Goal: Information Seeking & Learning: Learn about a topic

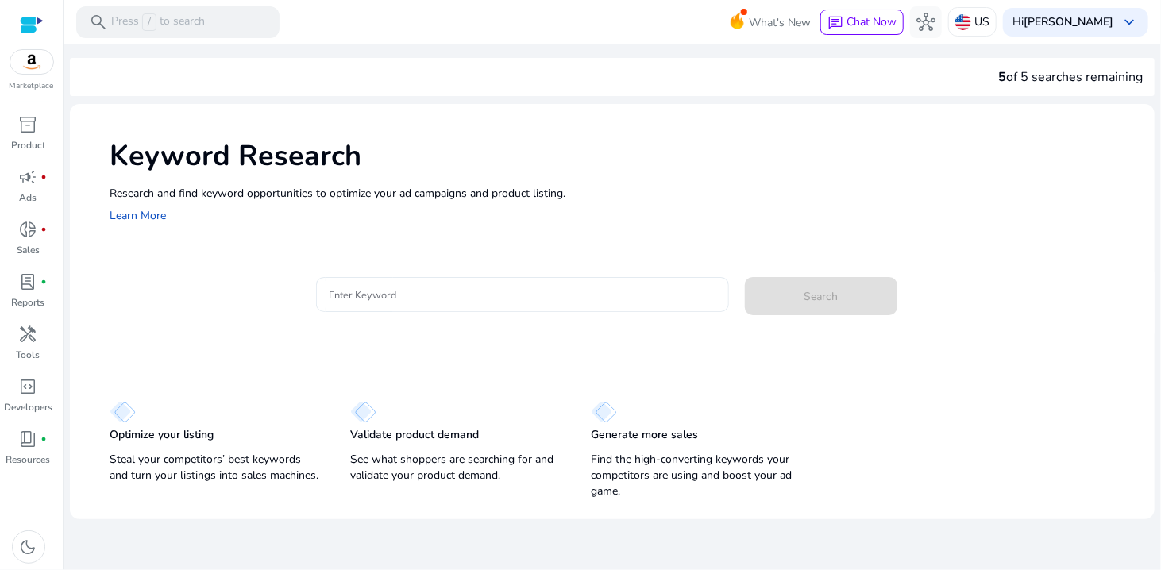
click at [492, 288] on input "Enter Keyword" at bounding box center [523, 294] width 388 height 17
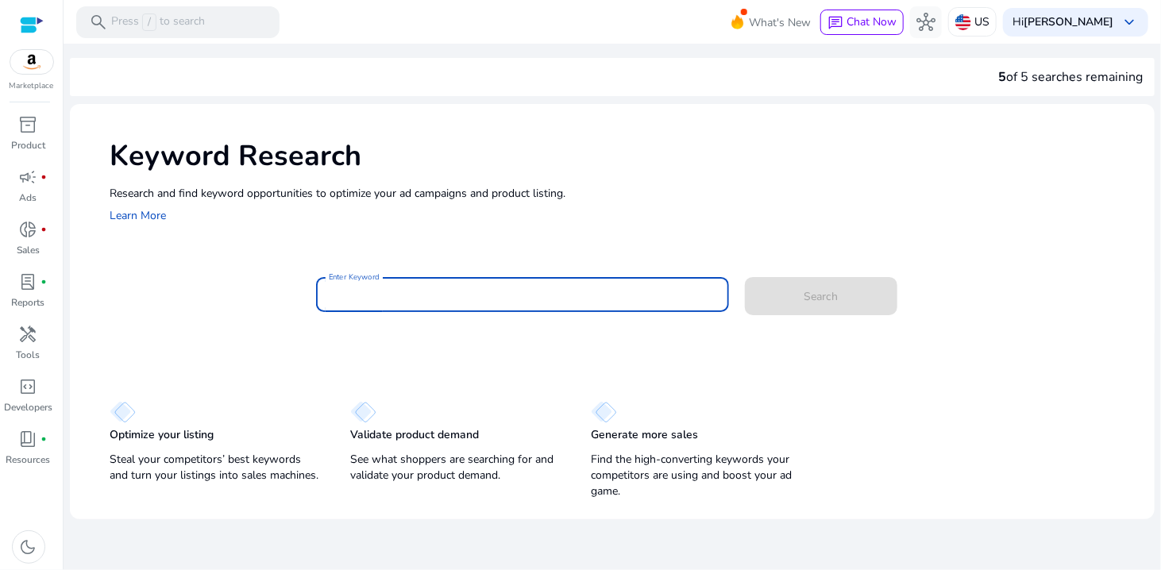
paste input "**********"
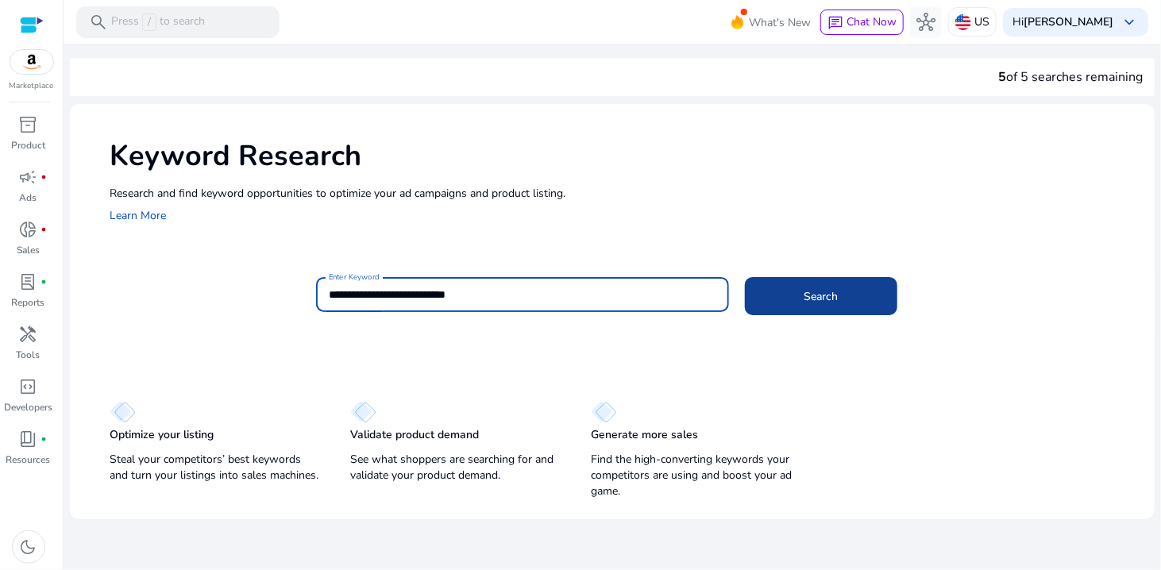
click at [812, 295] on span "Search" at bounding box center [822, 296] width 34 height 17
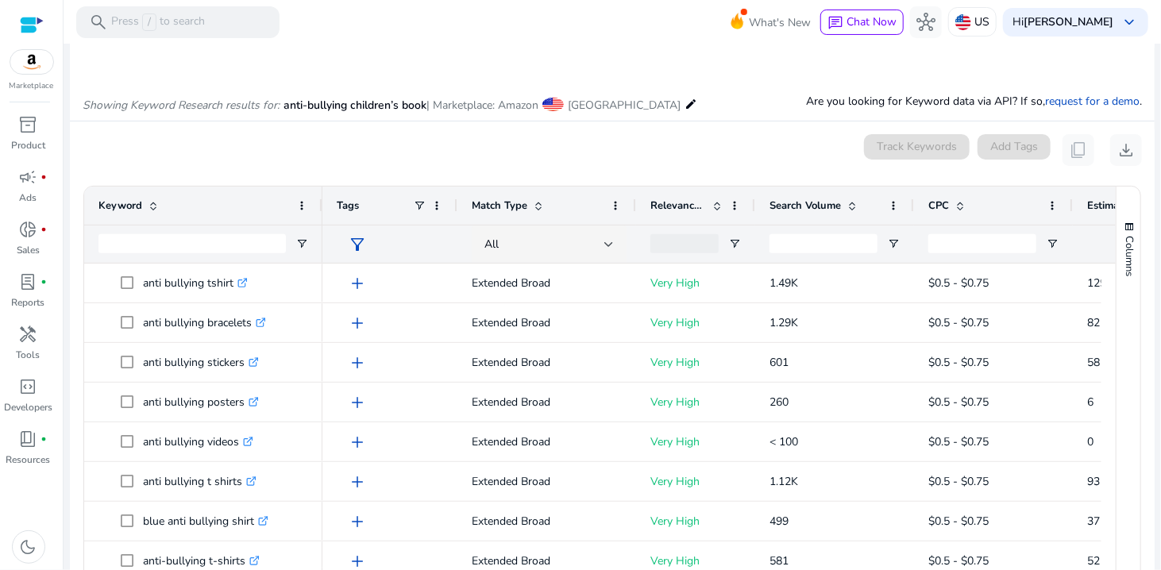
scroll to position [110, 0]
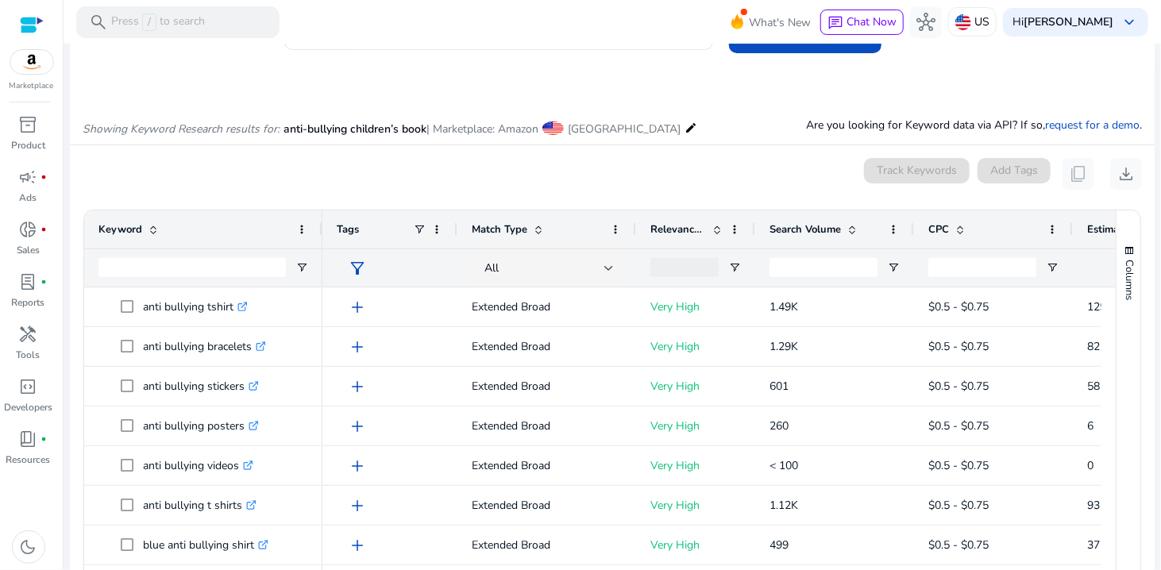
click at [815, 229] on span "Search Volume" at bounding box center [805, 229] width 71 height 14
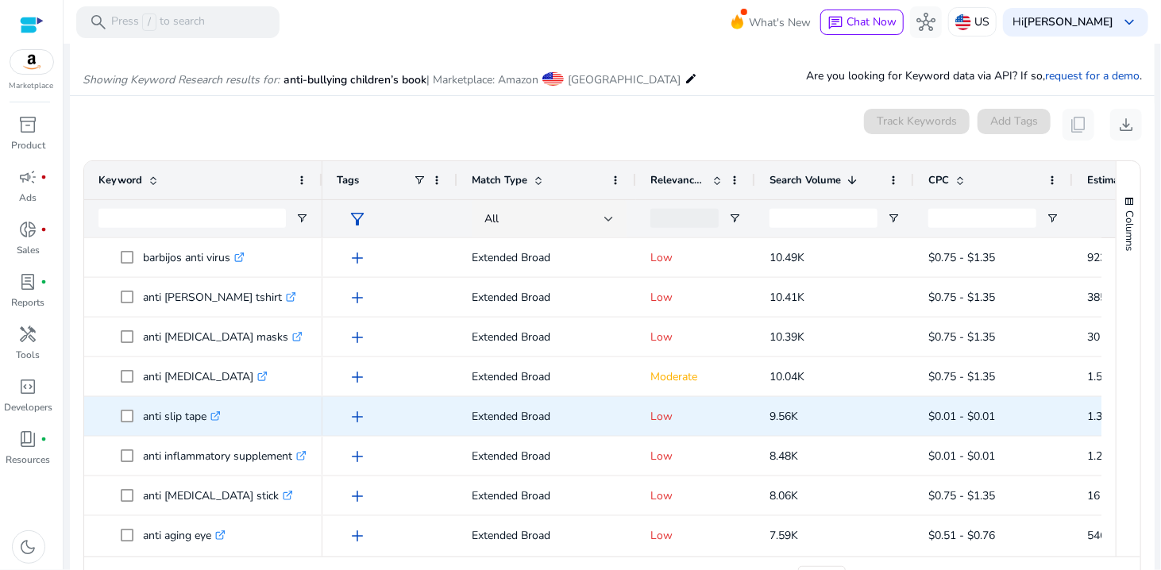
scroll to position [0, 0]
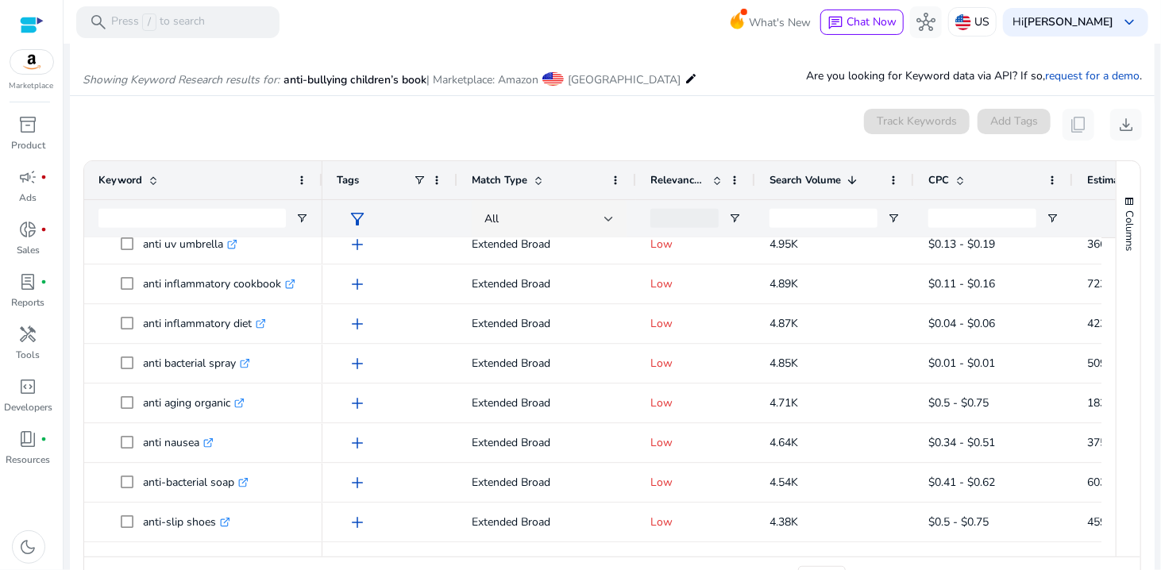
click at [194, 185] on div "Keyword" at bounding box center [194, 180] width 192 height 30
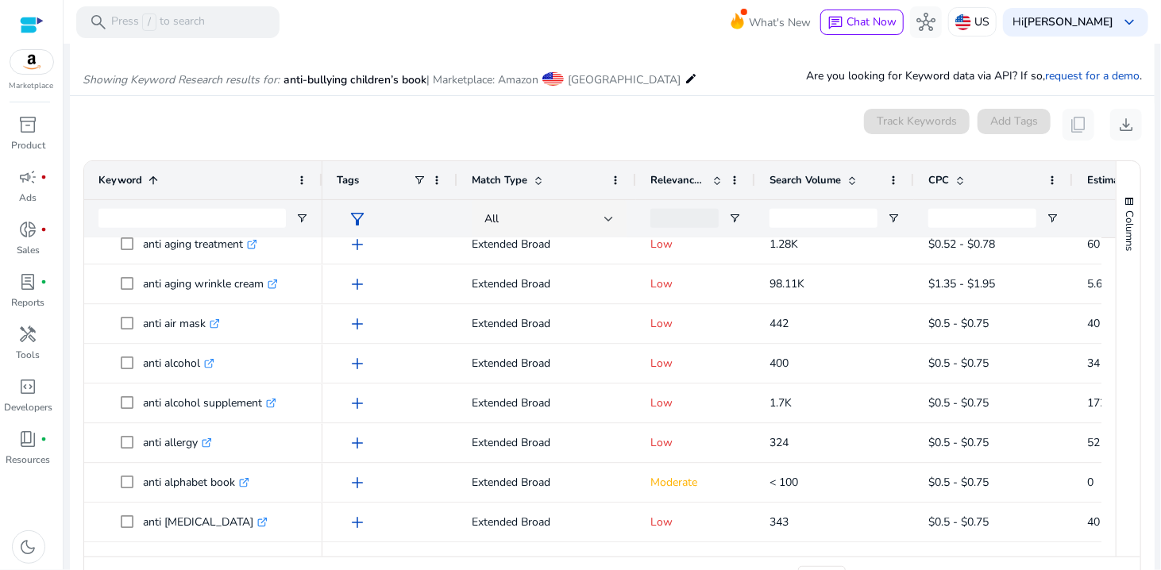
click at [194, 185] on div "Keyword 1" at bounding box center [194, 180] width 192 height 30
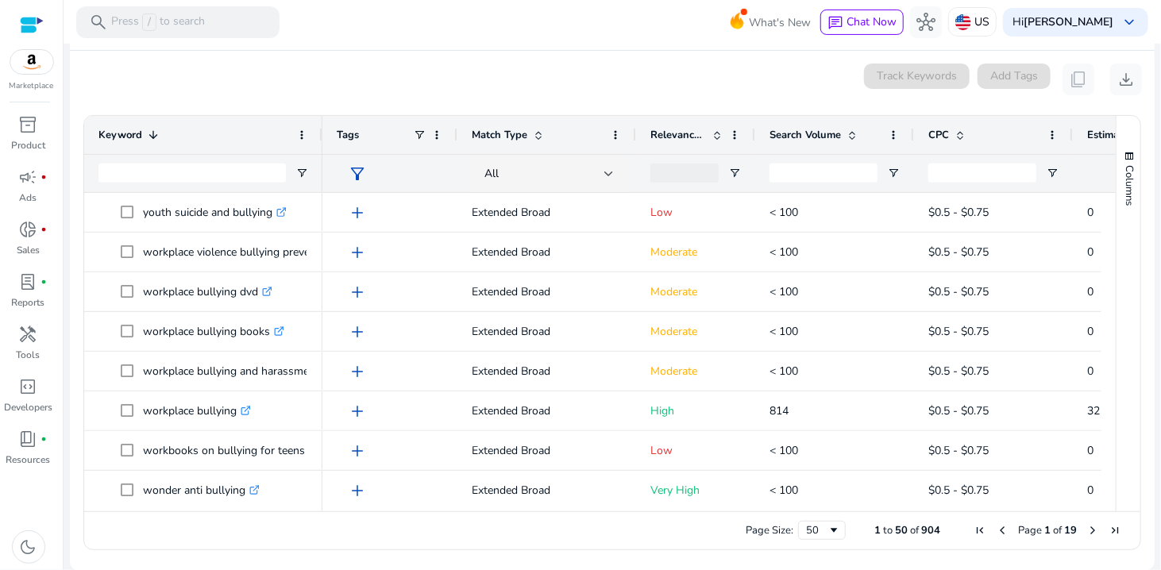
click at [817, 134] on span "Search Volume" at bounding box center [805, 135] width 71 height 14
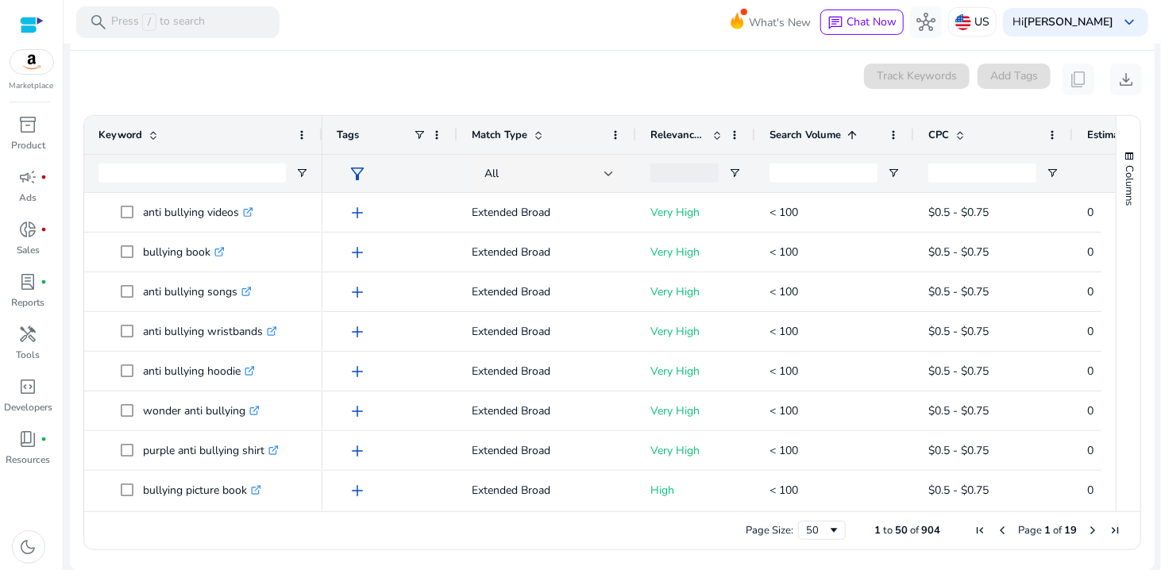
click at [817, 134] on span "Search Volume" at bounding box center [805, 135] width 71 height 14
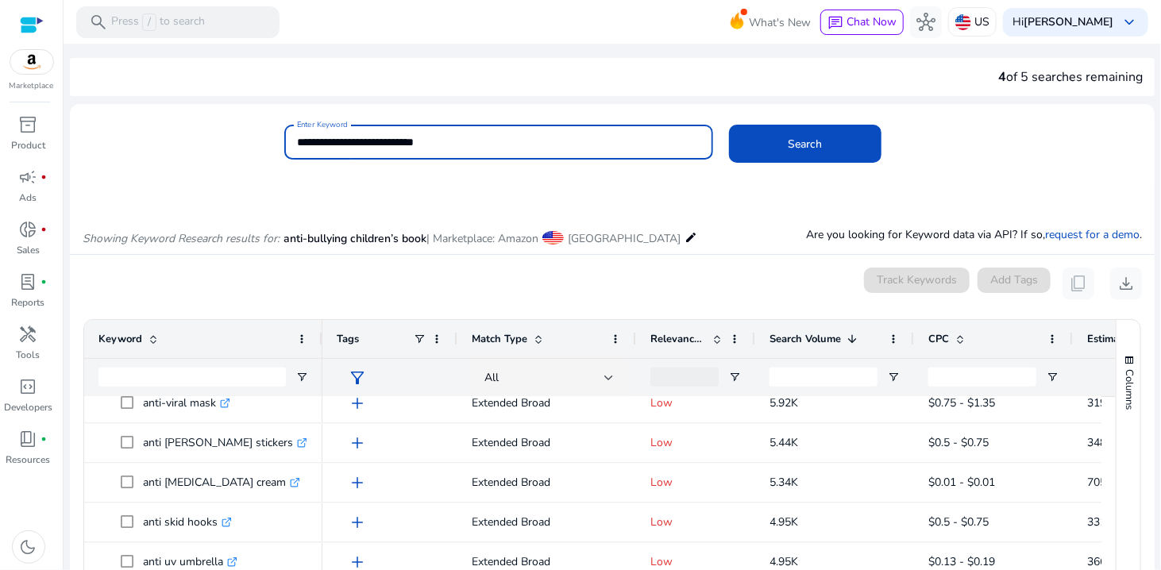
click at [477, 141] on input "**********" at bounding box center [499, 141] width 404 height 17
paste input "*"
type input "**********"
click at [806, 145] on span "Search" at bounding box center [806, 144] width 34 height 17
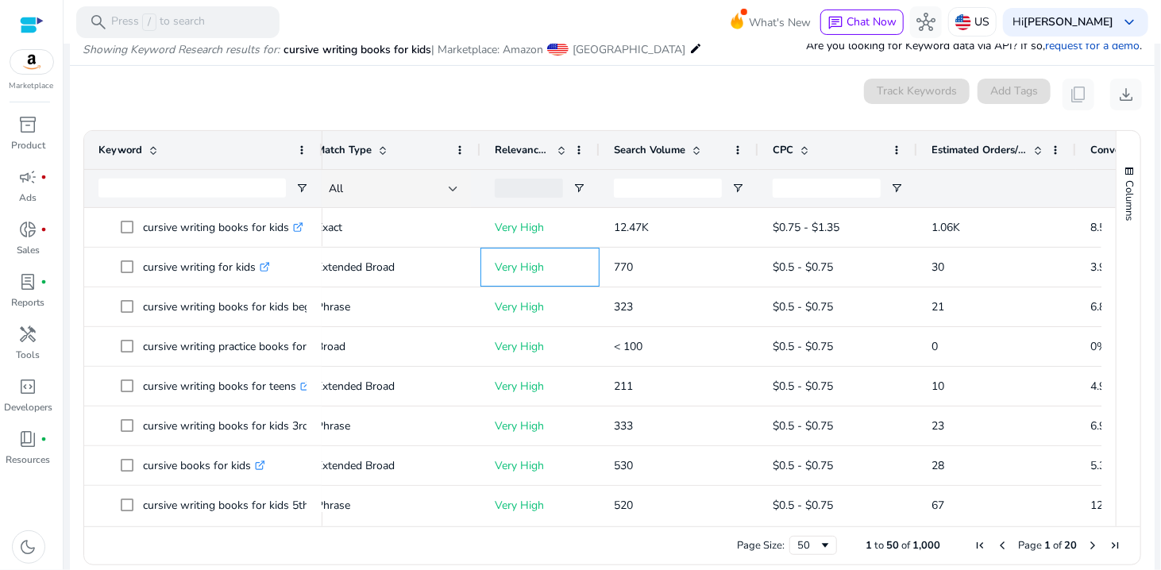
scroll to position [0, 294]
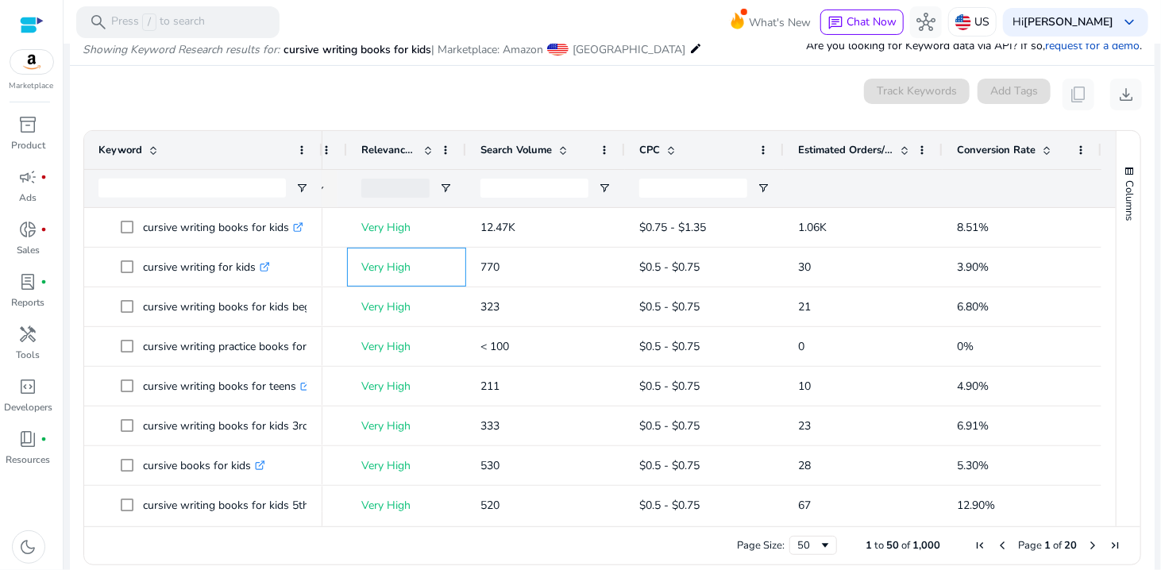
drag, startPoint x: 740, startPoint y: 271, endPoint x: 1130, endPoint y: 280, distance: 390.1
click at [1130, 280] on div "Keyword Match Type Relevance Score CPC" at bounding box center [612, 329] width 1056 height 396
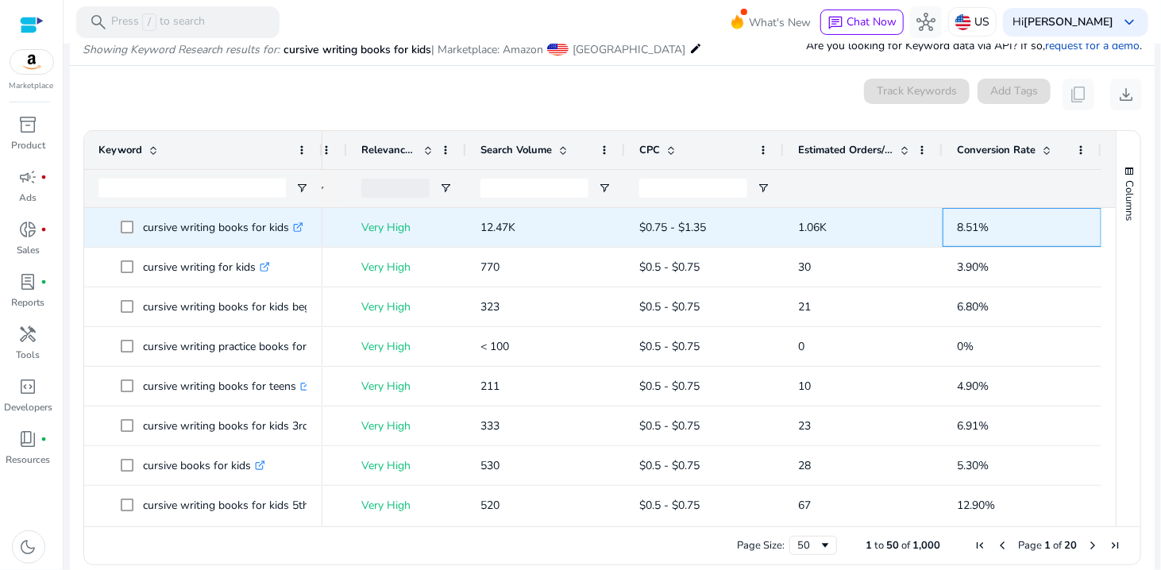
click at [1016, 225] on span "8.51%" at bounding box center [1022, 227] width 130 height 33
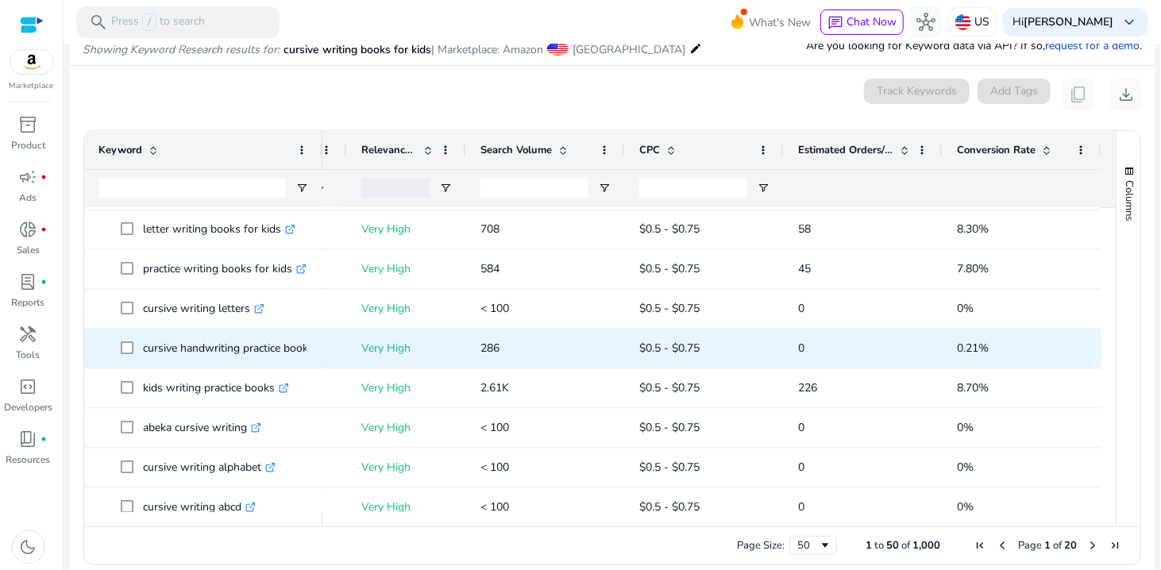
scroll to position [1430, 0]
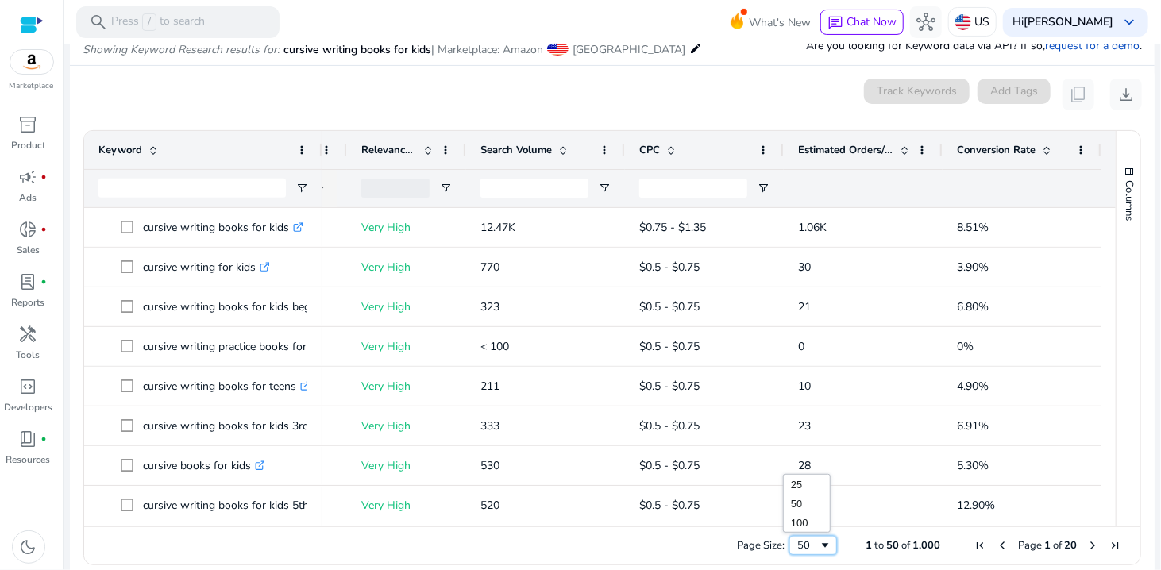
click at [811, 547] on div "50" at bounding box center [808, 546] width 21 height 14
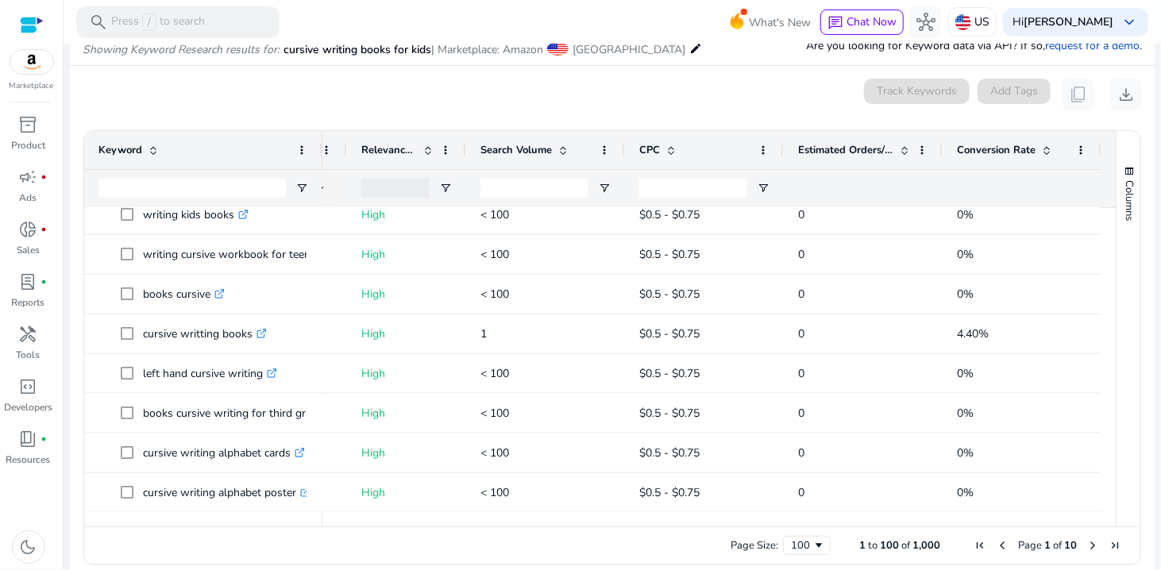
click at [516, 146] on span "Search Volume" at bounding box center [516, 150] width 71 height 14
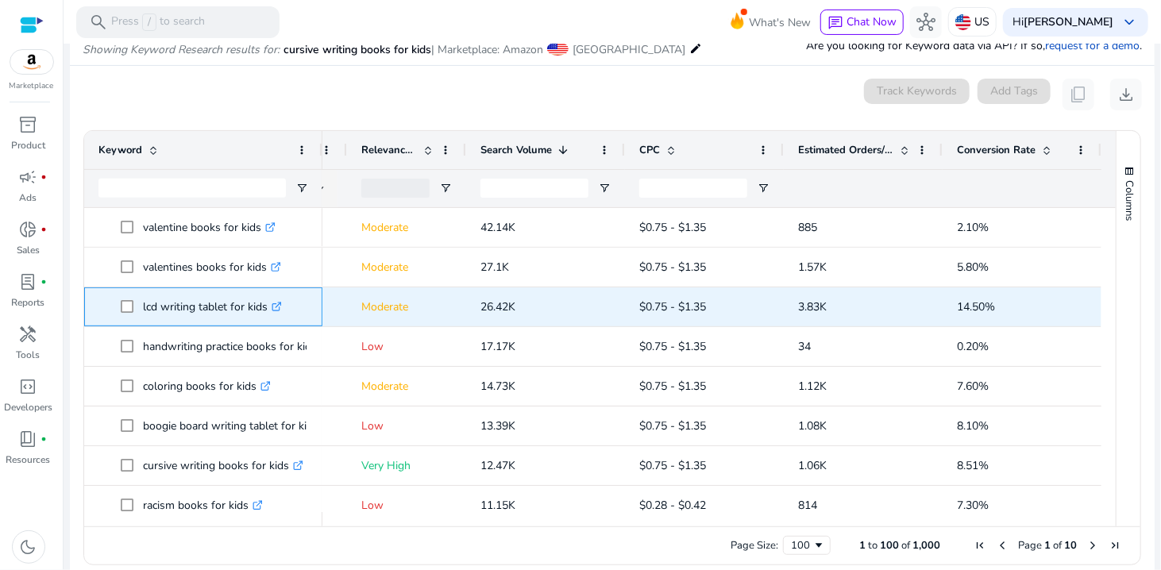
drag, startPoint x: 138, startPoint y: 307, endPoint x: 268, endPoint y: 311, distance: 129.6
click at [268, 311] on span "lcd writing tablet for kids .st0{fill:#2c8af8}" at bounding box center [214, 307] width 187 height 33
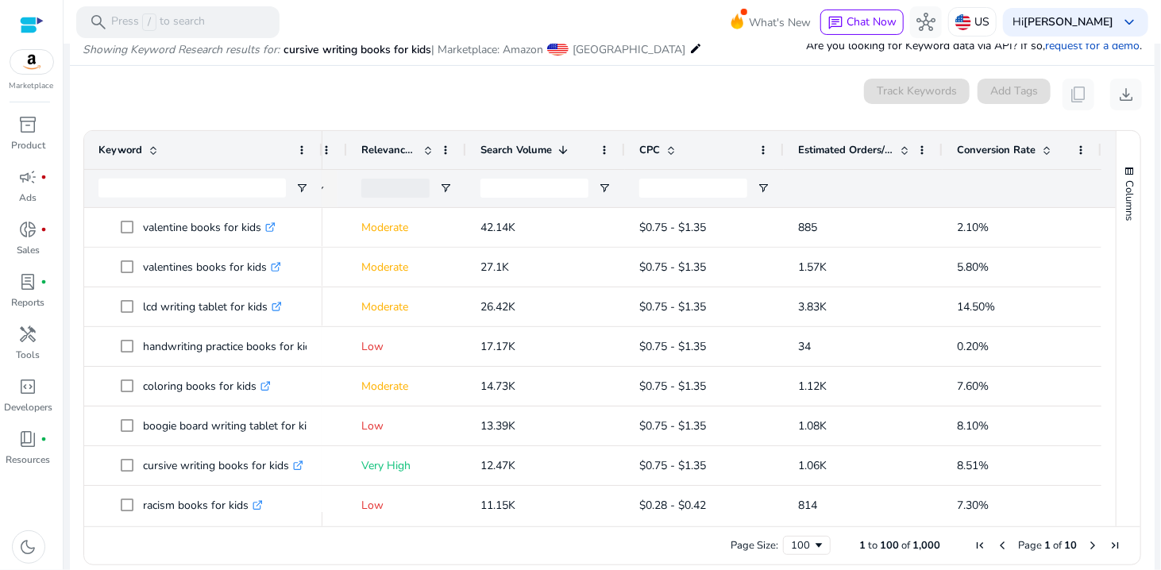
click at [249, 89] on div "0 keyword(s) selected Track Keywords Add Tags content_copy download" at bounding box center [613, 95] width 1060 height 32
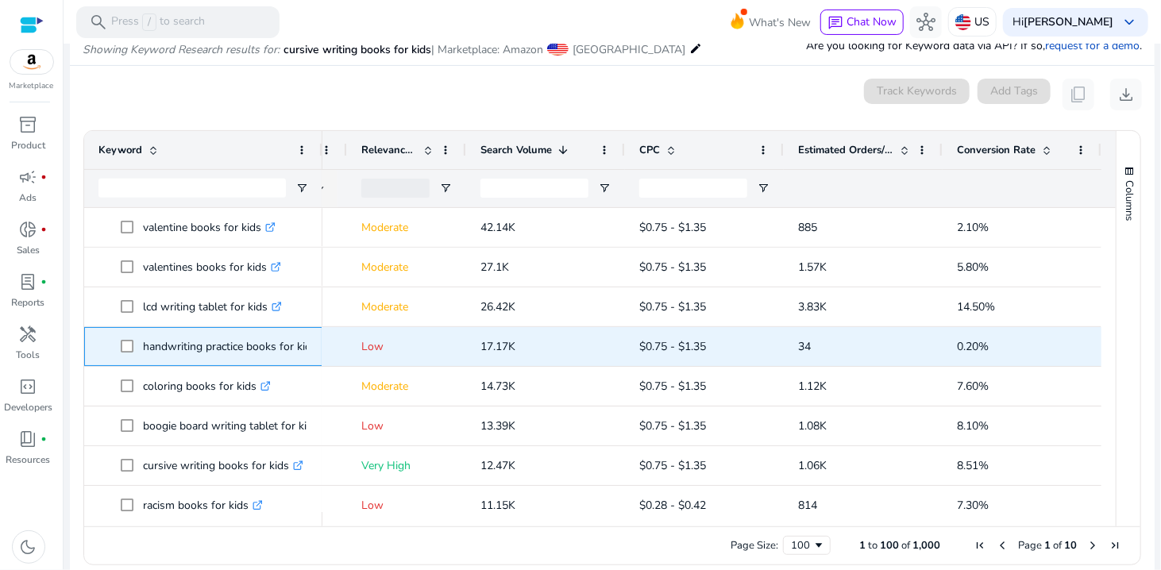
drag, startPoint x: 256, startPoint y: 346, endPoint x: 244, endPoint y: 353, distance: 13.5
click at [244, 353] on p "handwriting practice books for kids .st0{fill:#2c8af8}" at bounding box center [237, 346] width 188 height 33
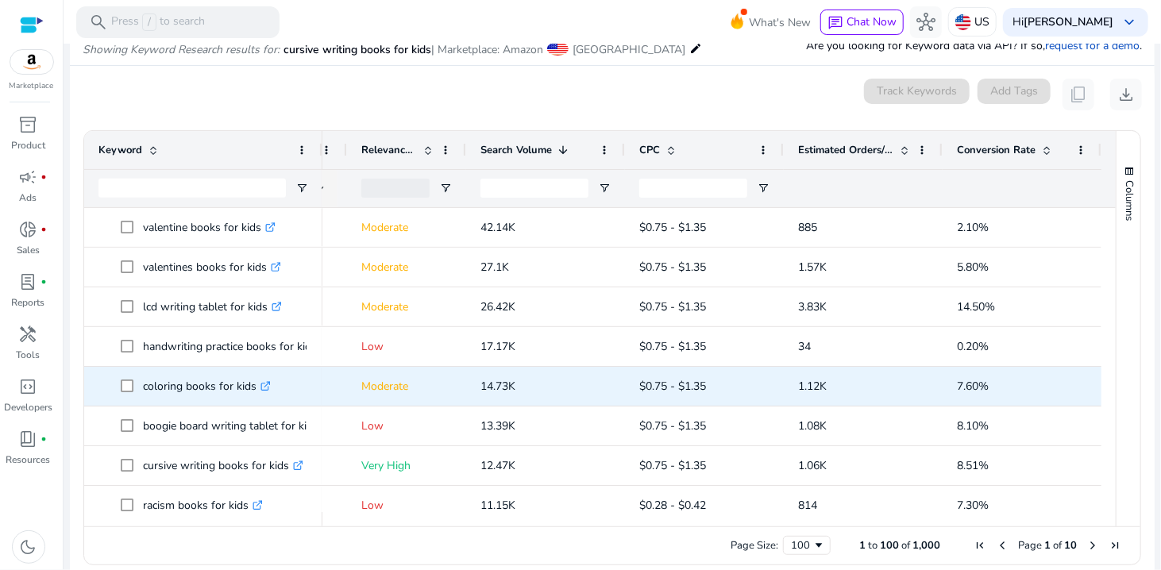
click at [191, 384] on p "coloring books for kids .st0{fill:#2c8af8}" at bounding box center [207, 386] width 128 height 33
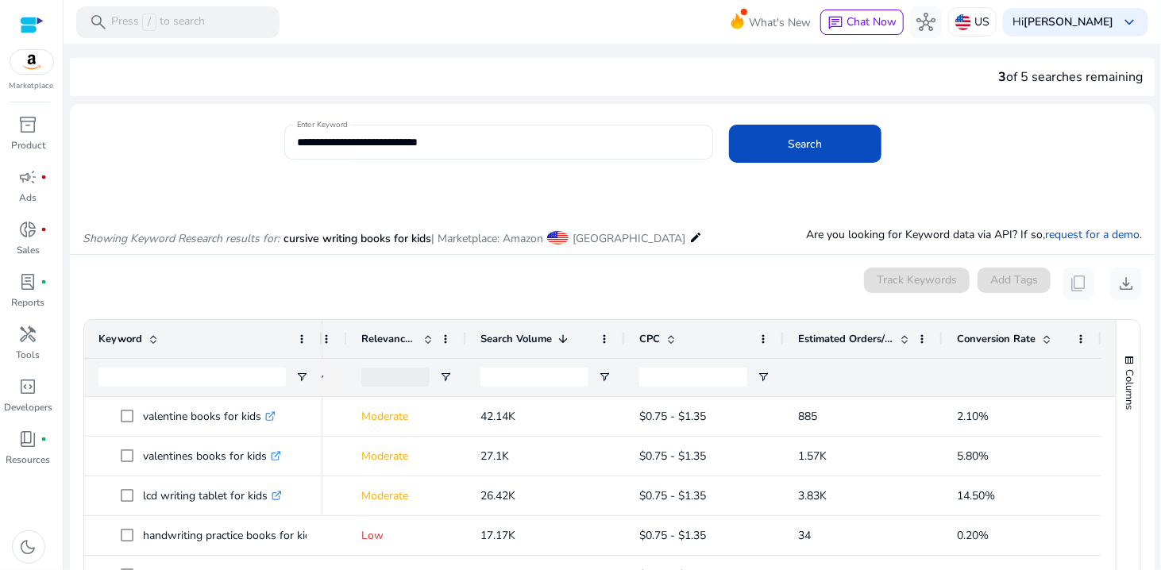
click at [506, 162] on div at bounding box center [498, 168] width 429 height 17
click at [363, 338] on span "Relevance Score" at bounding box center [389, 339] width 56 height 14
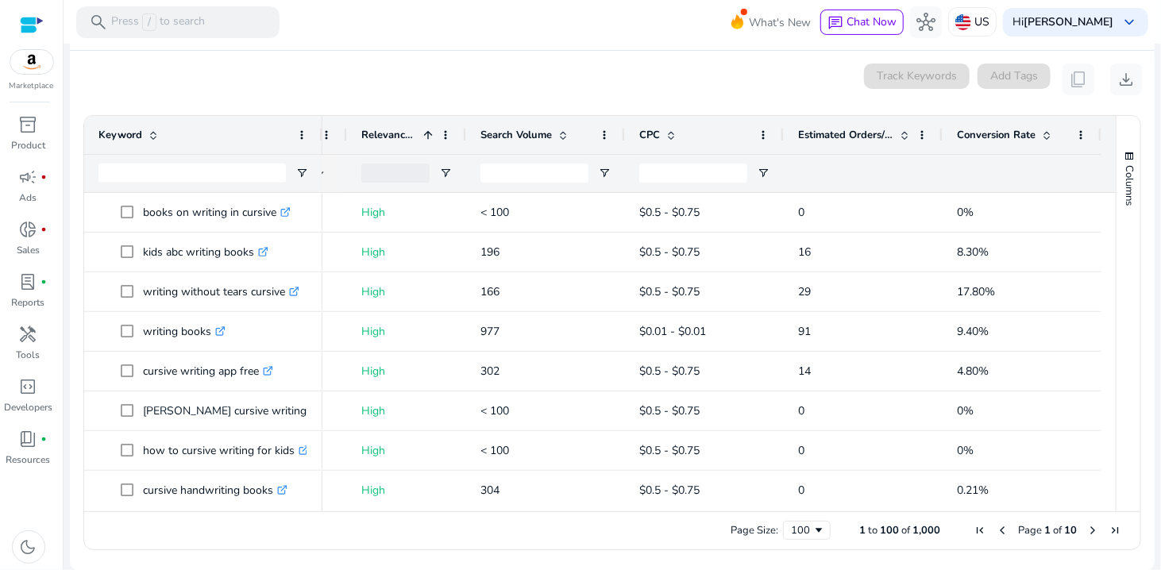
click at [382, 137] on span "Relevance Score" at bounding box center [389, 135] width 56 height 14
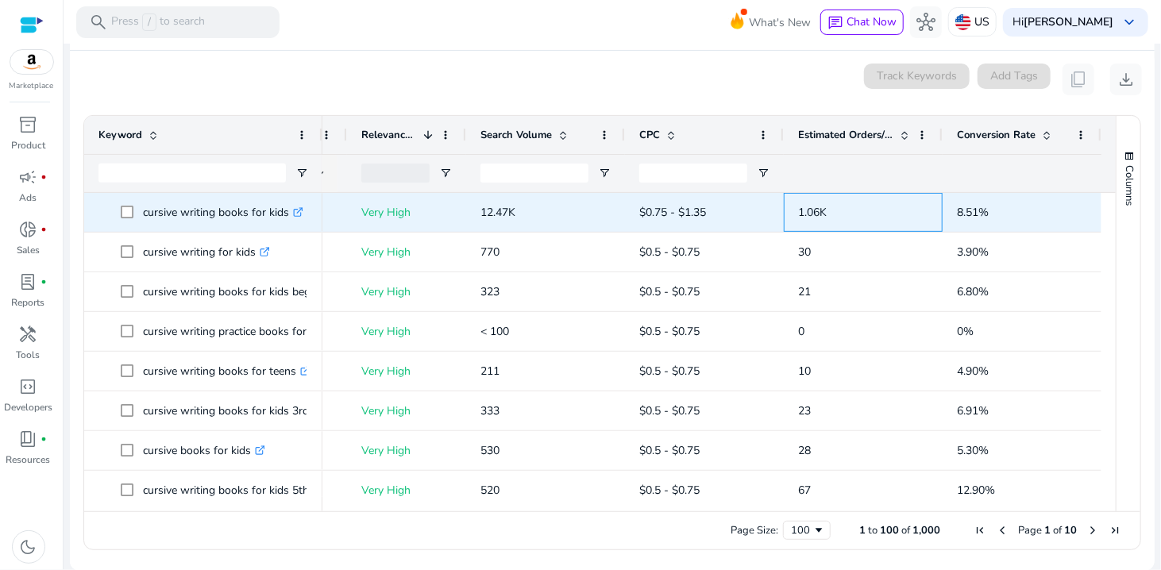
drag, startPoint x: 827, startPoint y: 215, endPoint x: 793, endPoint y: 214, distance: 34.2
click at [798, 214] on span "1.06K" at bounding box center [863, 212] width 130 height 33
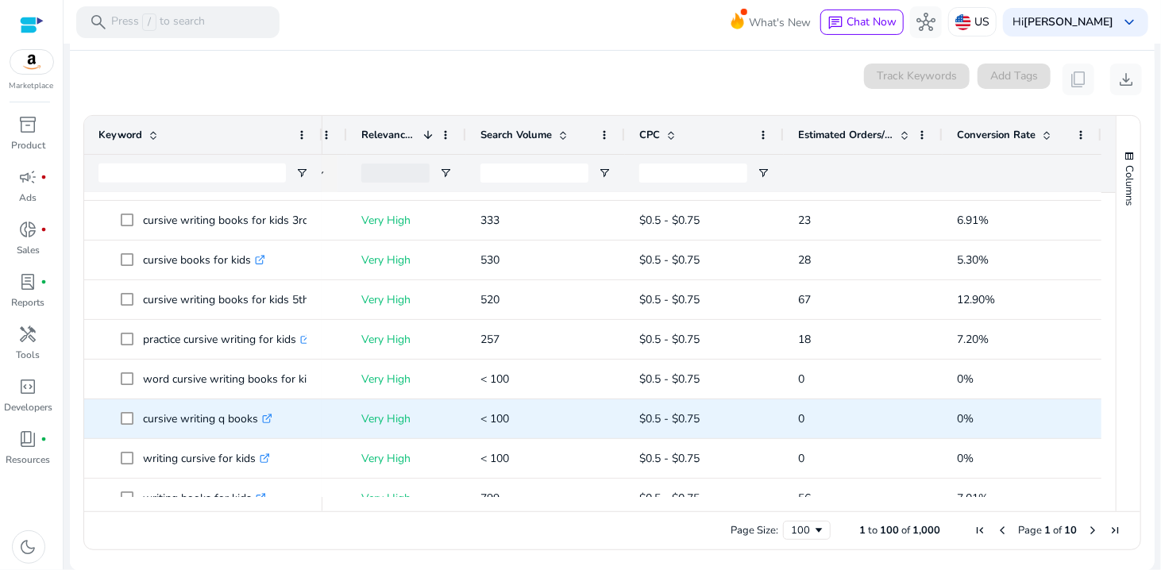
scroll to position [318, 0]
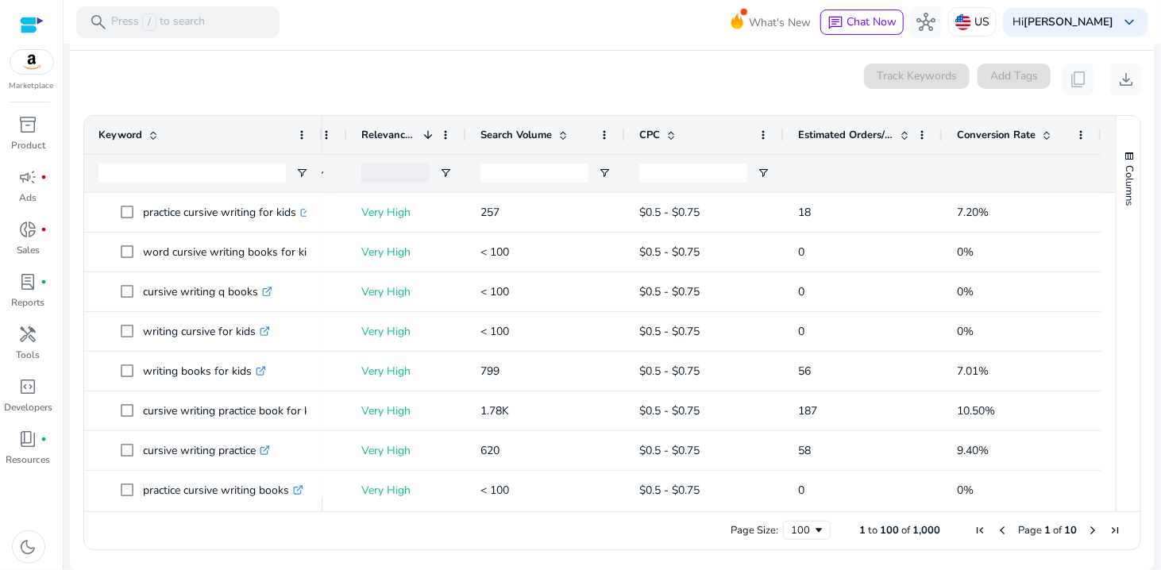
click at [823, 137] on span "Estimated Orders/Month" at bounding box center [845, 135] width 95 height 14
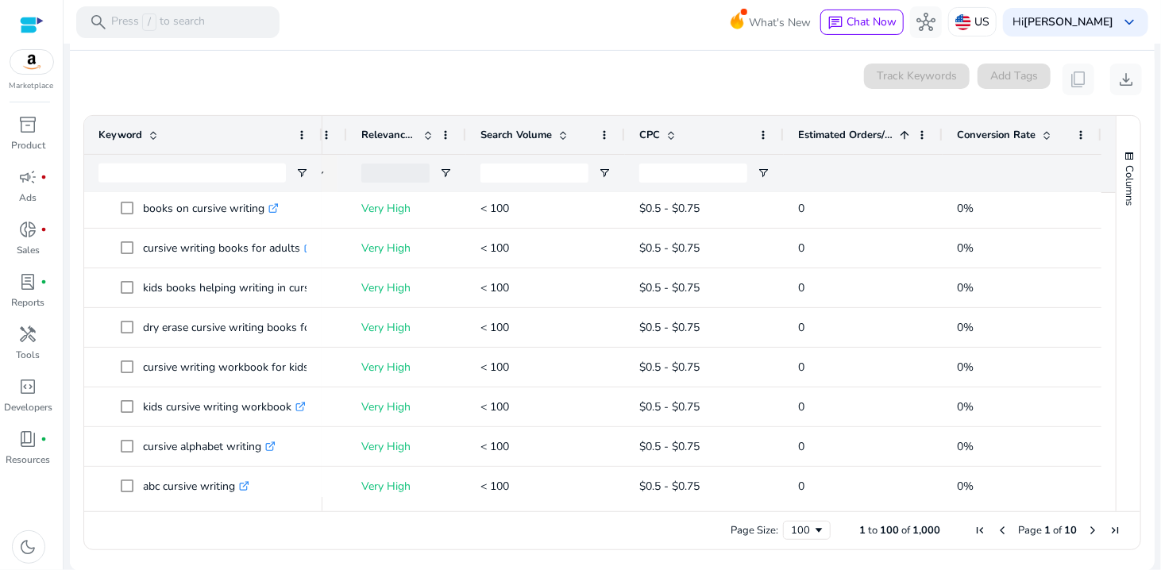
scroll to position [0, 0]
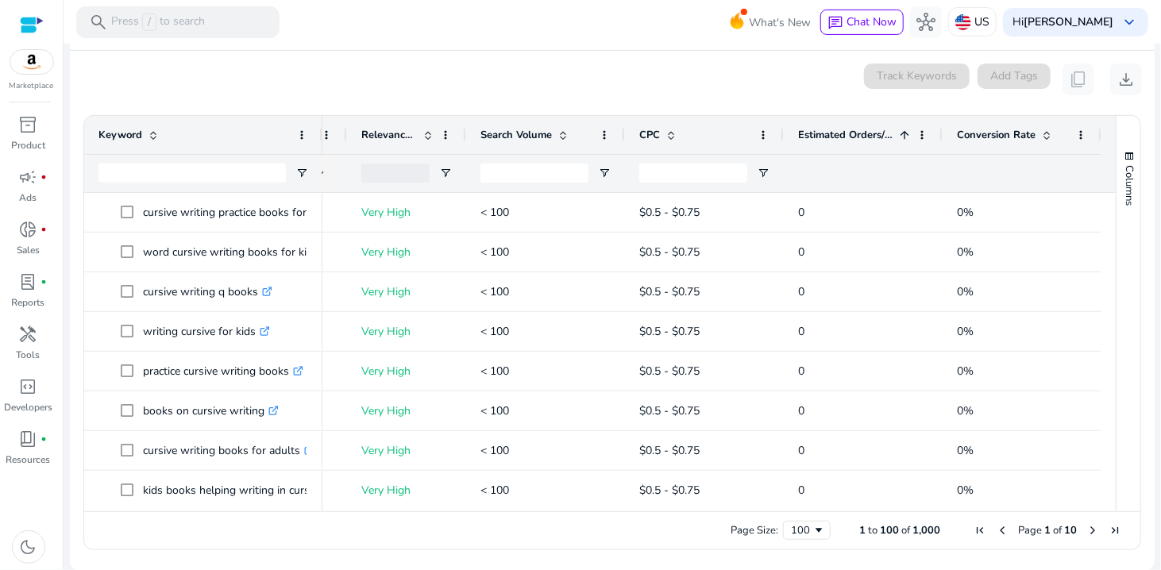
click at [821, 147] on div "Estimated Orders/Month 1" at bounding box center [854, 135] width 113 height 30
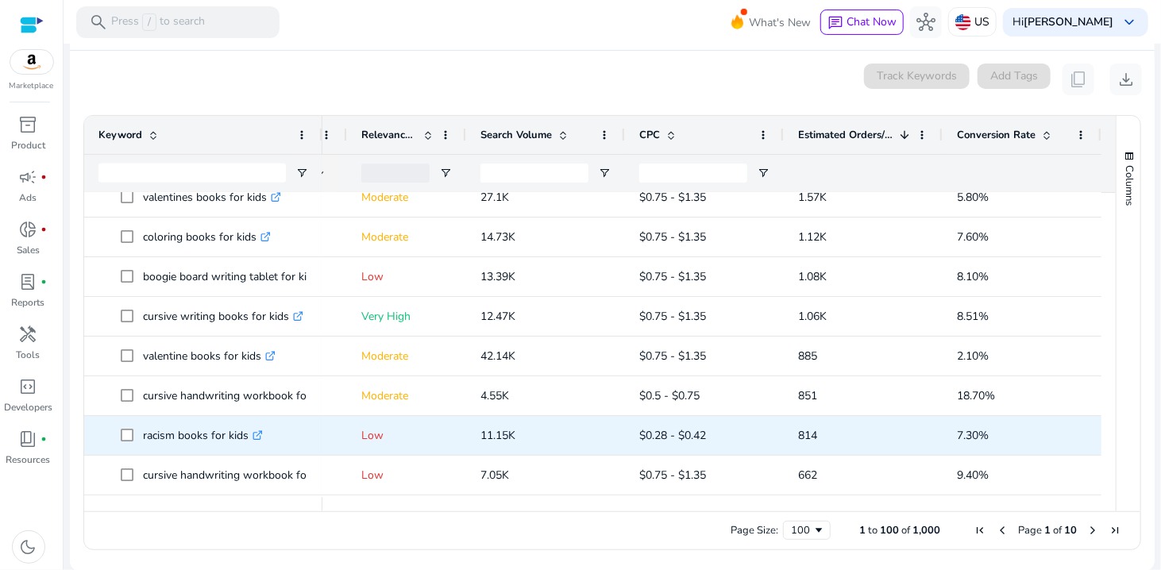
scroll to position [79, 0]
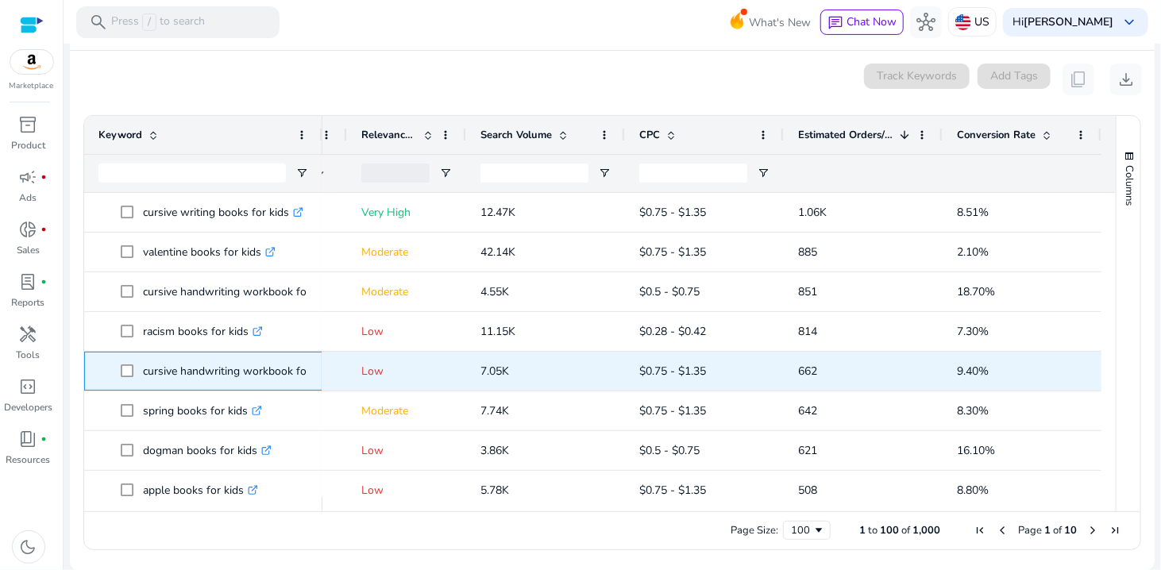
drag, startPoint x: 141, startPoint y: 368, endPoint x: 299, endPoint y: 369, distance: 158.1
click at [299, 369] on span "cursive handwriting workbook for kids ages [DEMOGRAPHIC_DATA] .st0{fill:#2c8af8}" at bounding box center [214, 371] width 187 height 33
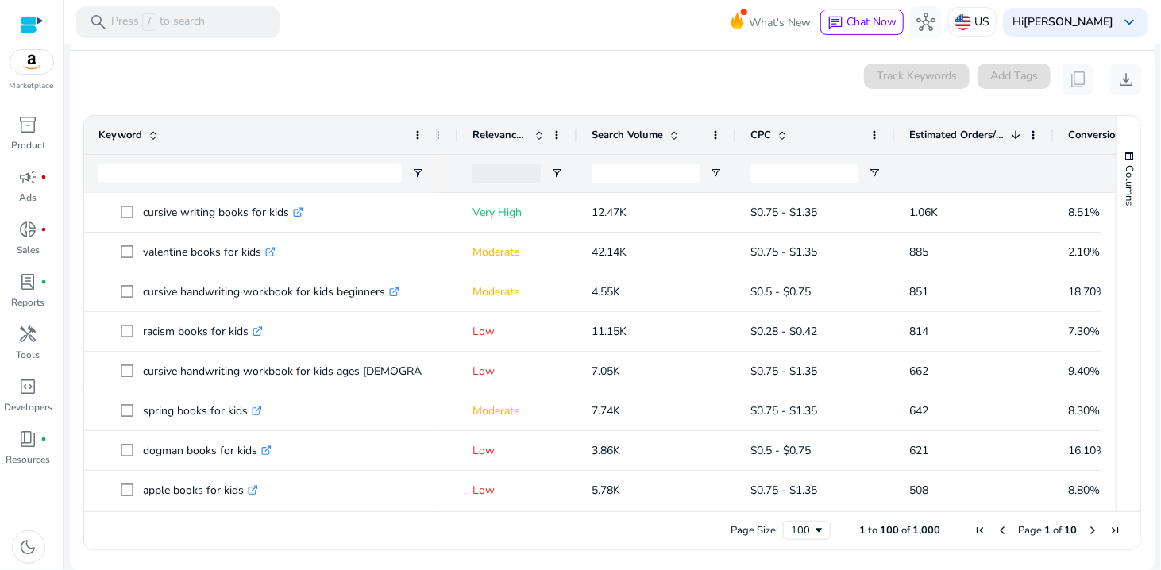
drag, startPoint x: 319, startPoint y: 134, endPoint x: 435, endPoint y: 134, distance: 116.0
click at [435, 134] on div at bounding box center [438, 135] width 6 height 38
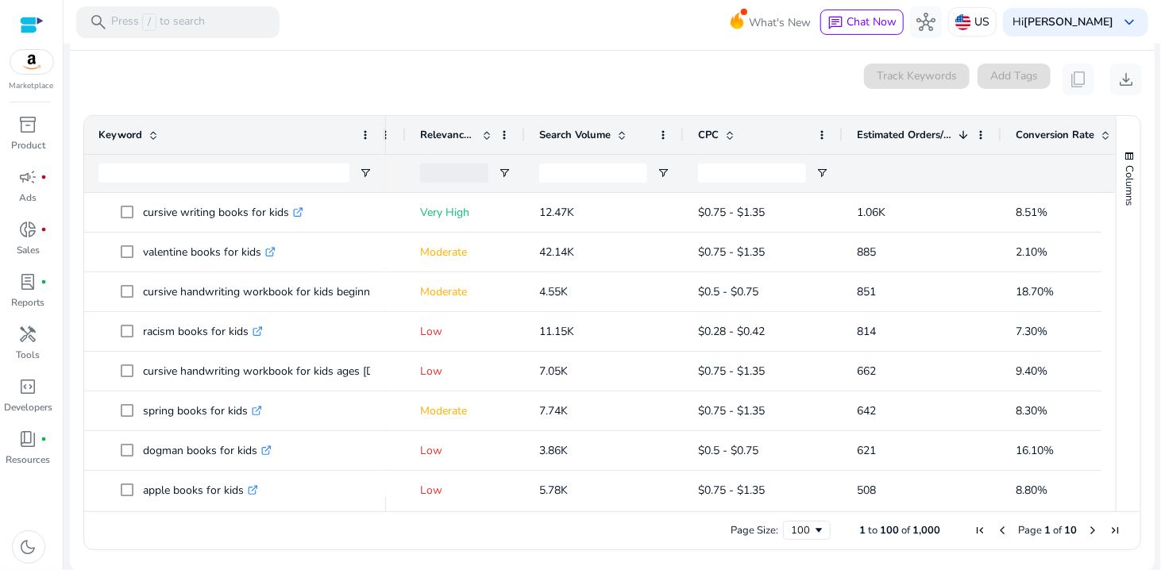
drag, startPoint x: 435, startPoint y: 132, endPoint x: 382, endPoint y: 132, distance: 52.4
click at [382, 132] on div at bounding box center [385, 135] width 6 height 38
click at [589, 86] on div "0 keyword(s) selected Track Keywords Add Tags content_copy download" at bounding box center [613, 80] width 1060 height 32
